Goal: Task Accomplishment & Management: Use online tool/utility

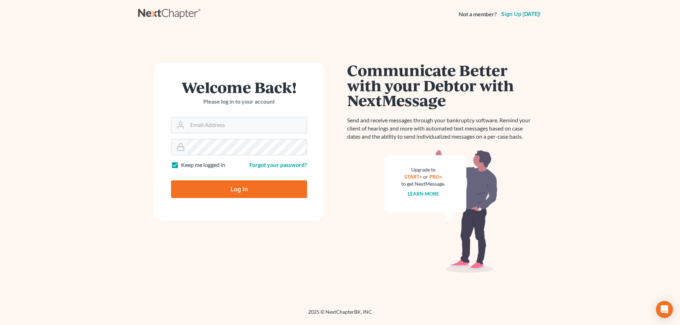
type input "[PERSON_NAME][EMAIL_ADDRESS][DOMAIN_NAME]"
click at [240, 195] on input "Log In" at bounding box center [239, 189] width 136 height 18
type input "Thinking..."
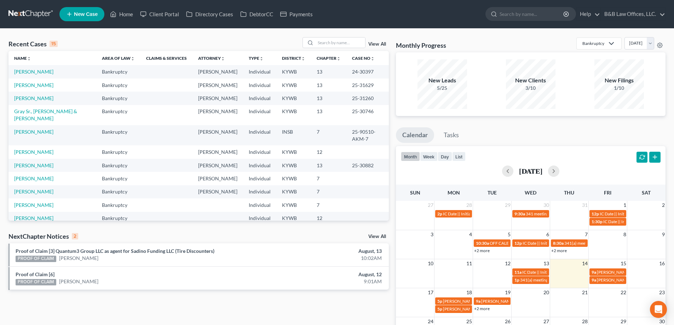
click at [377, 235] on link "View All" at bounding box center [377, 236] width 18 height 5
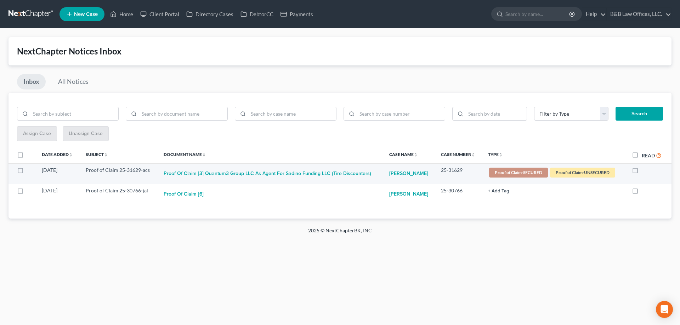
click at [641, 172] on label at bounding box center [641, 172] width 0 height 0
click at [644, 170] on input "checkbox" at bounding box center [646, 169] width 5 height 5
checkbox input "true"
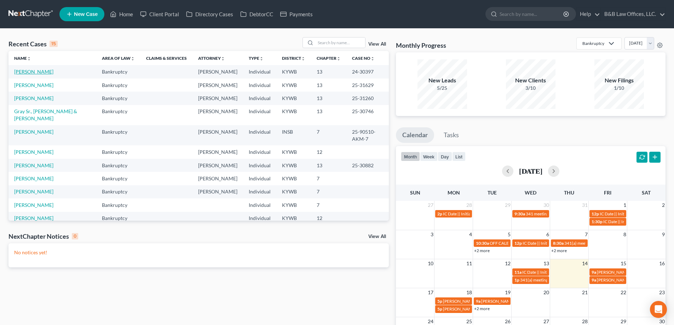
click at [31, 71] on link "[PERSON_NAME]" at bounding box center [33, 72] width 39 height 6
select select "2"
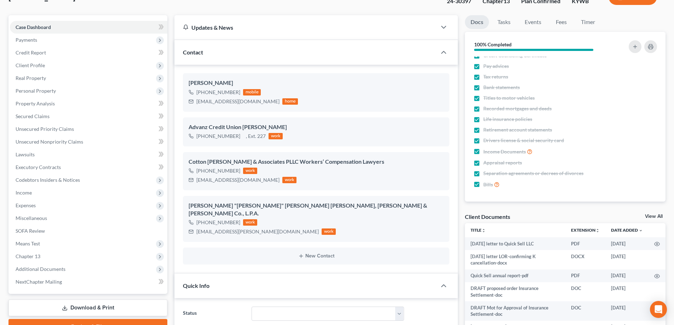
scroll to position [142, 0]
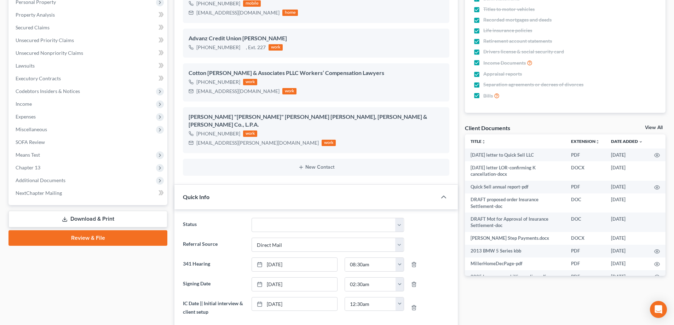
click at [654, 128] on link "View All" at bounding box center [654, 127] width 18 height 5
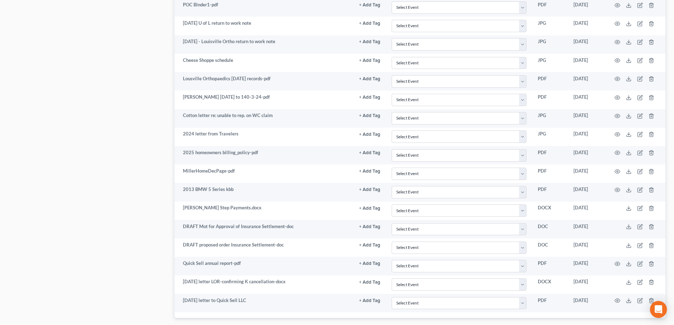
scroll to position [1342, 0]
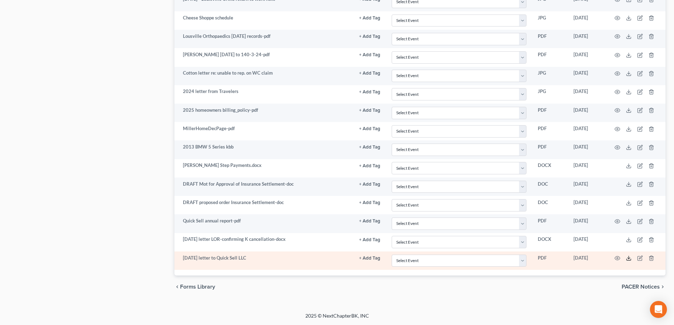
click at [631, 258] on icon at bounding box center [629, 259] width 6 height 6
